Goal: Find contact information

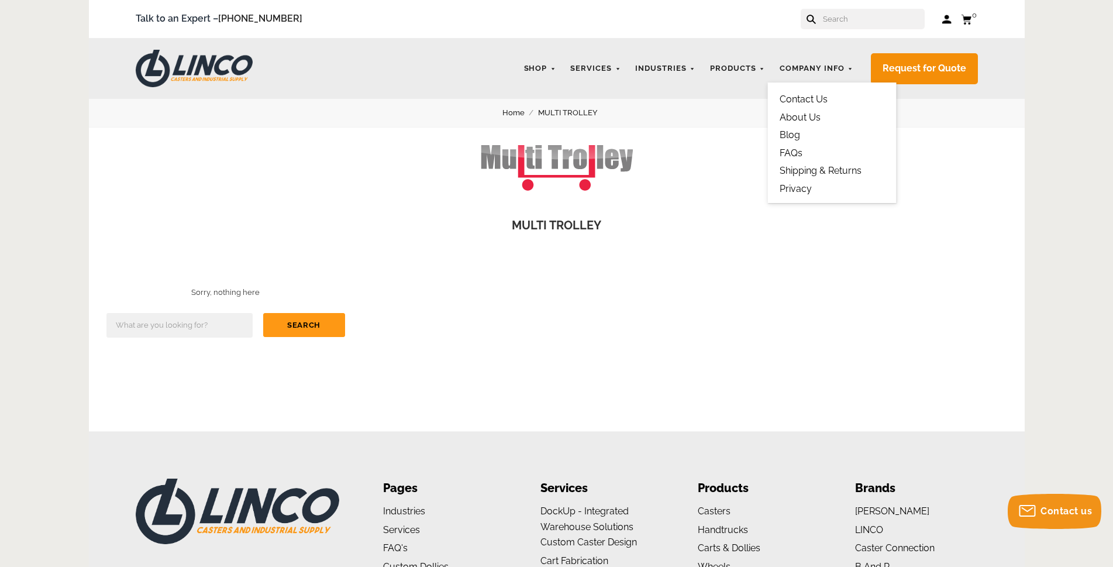
click at [816, 98] on link "Contact Us" at bounding box center [804, 99] width 48 height 11
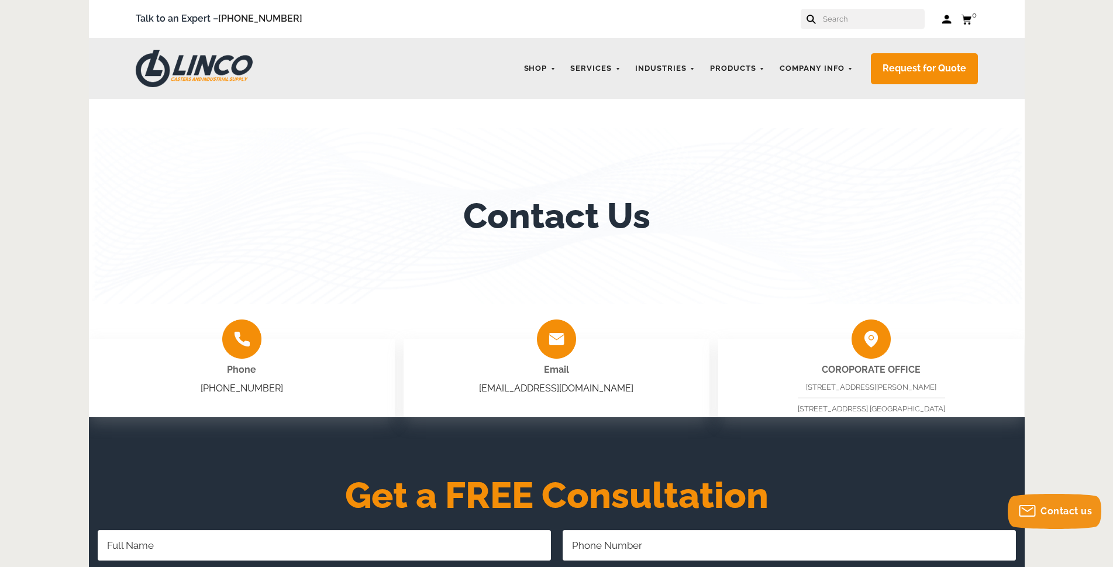
drag, startPoint x: 876, startPoint y: 387, endPoint x: 926, endPoint y: 383, distance: 49.9
click at [926, 383] on span "[STREET_ADDRESS][PERSON_NAME]" at bounding box center [871, 387] width 130 height 9
